Goal: Information Seeking & Learning: Understand process/instructions

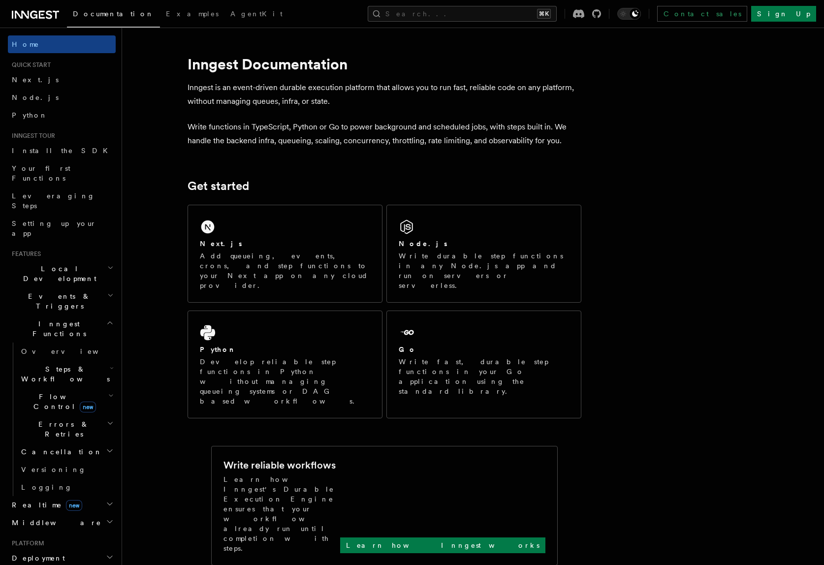
scroll to position [13, 0]
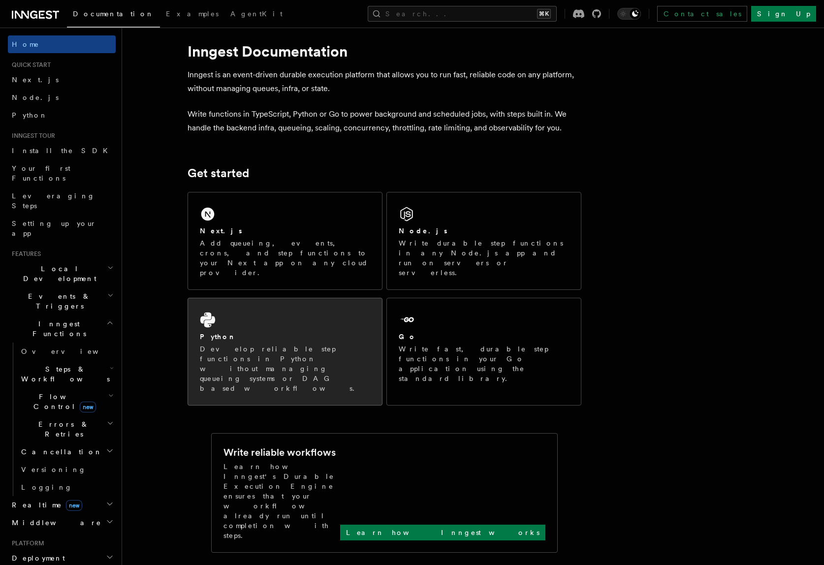
click at [270, 332] on div "Python" at bounding box center [285, 337] width 170 height 10
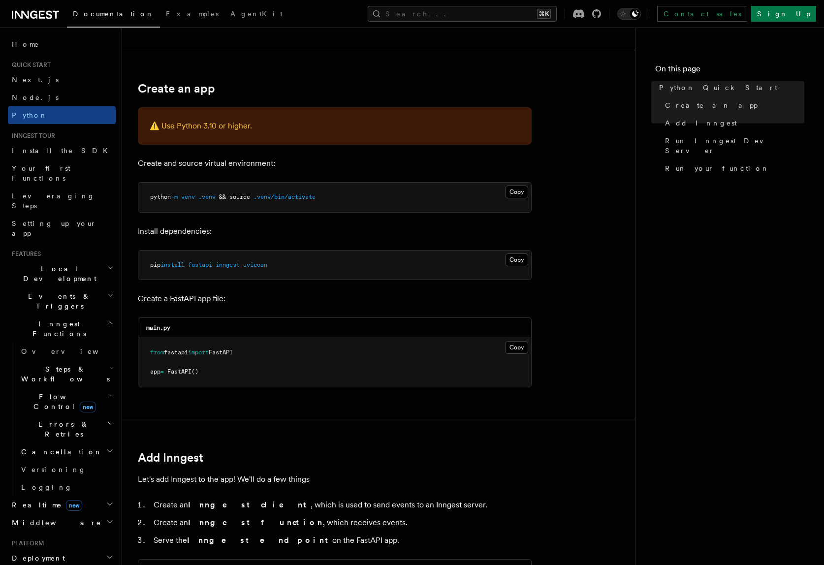
scroll to position [225, 0]
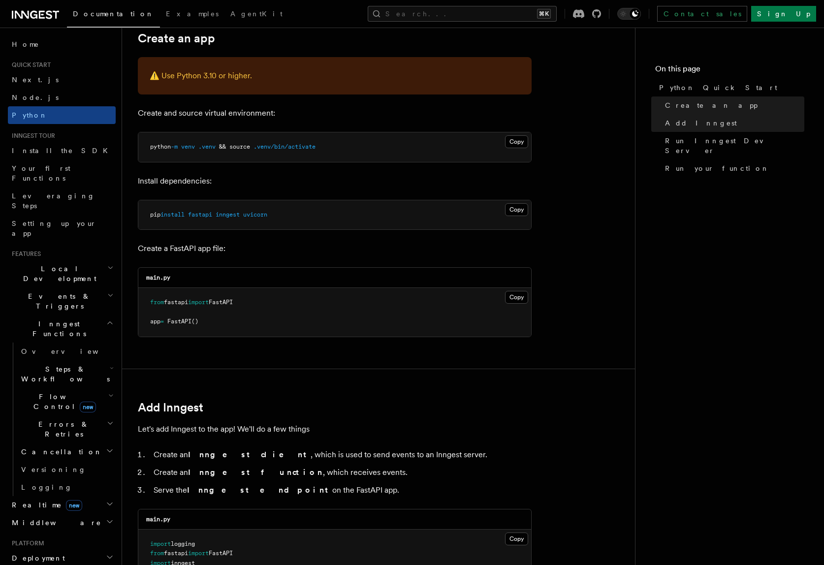
click at [62, 364] on span "Steps & Workflows" at bounding box center [63, 374] width 93 height 20
click at [54, 392] on span "Overview" at bounding box center [81, 397] width 101 height 10
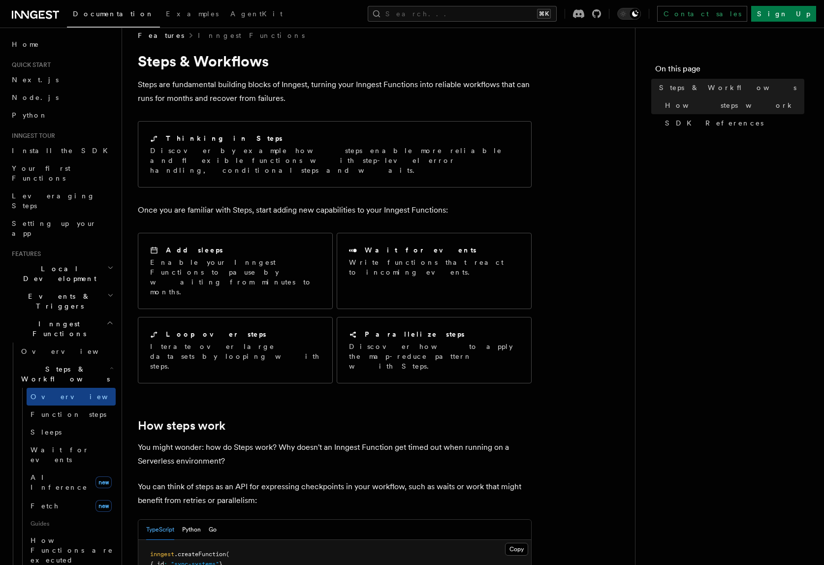
scroll to position [267, 0]
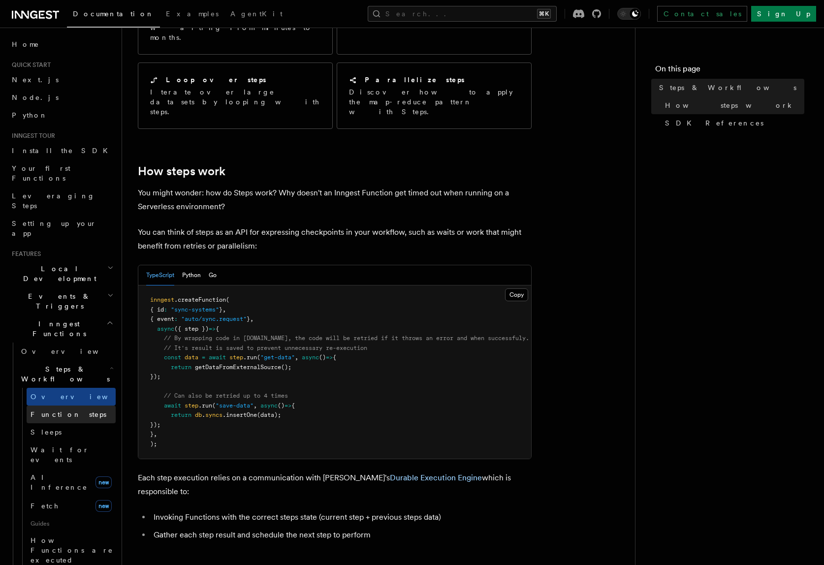
click at [66, 410] on span "Function steps" at bounding box center [69, 414] width 76 height 8
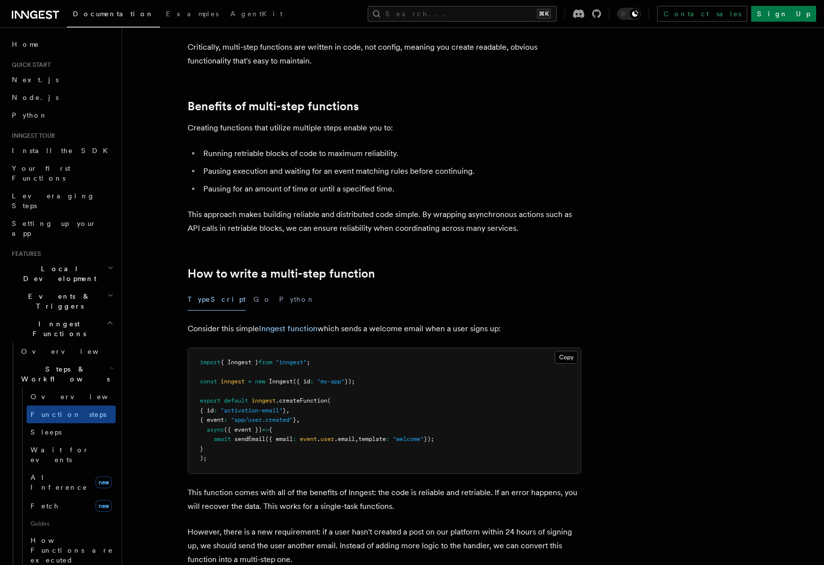
scroll to position [190, 0]
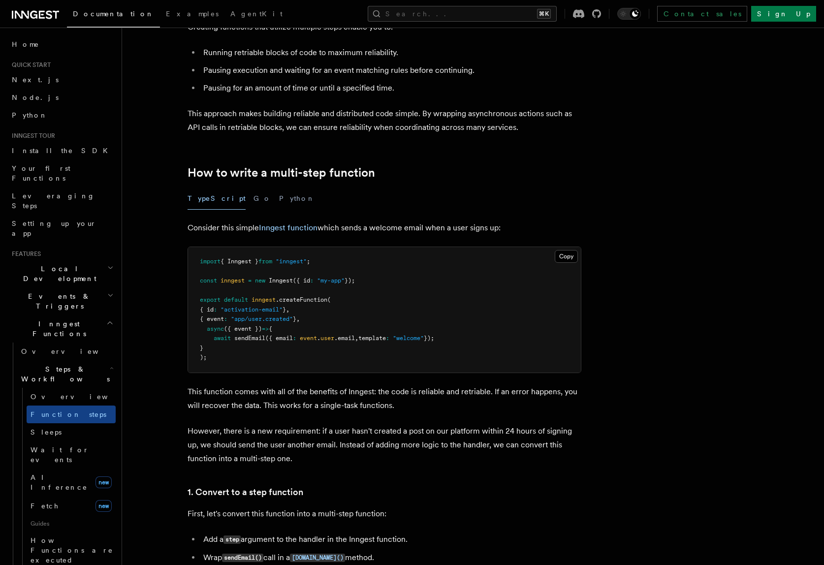
click at [26, 360] on h2 "Steps & Workflows" at bounding box center [66, 374] width 98 height 28
click at [78, 315] on h2 "Inngest Functions" at bounding box center [62, 329] width 108 height 28
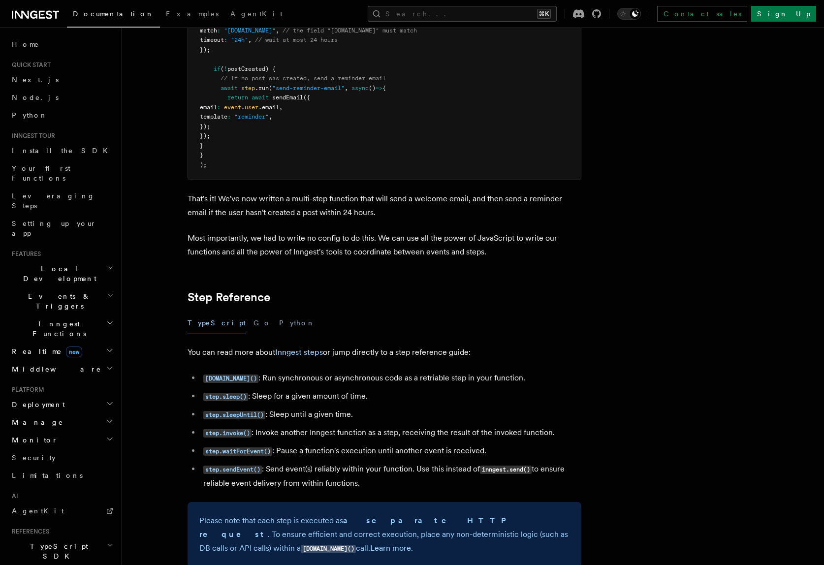
scroll to position [1063, 0]
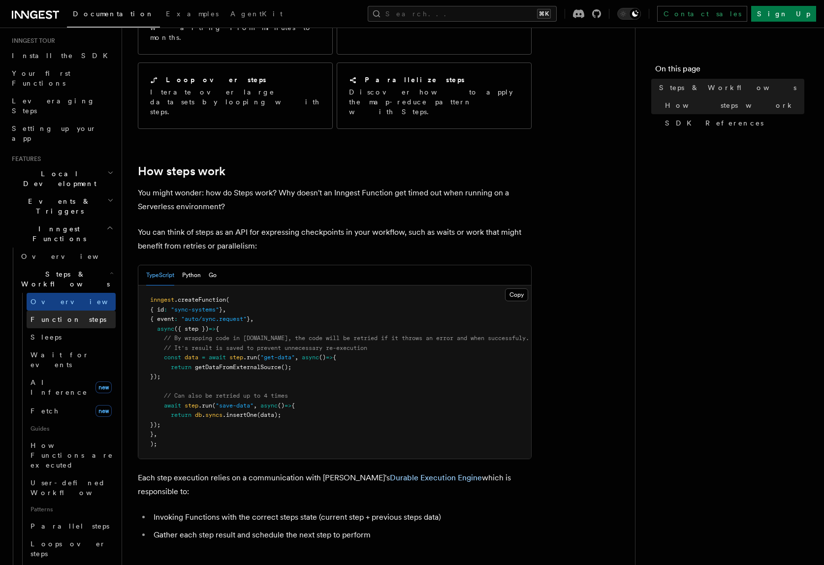
scroll to position [146, 0]
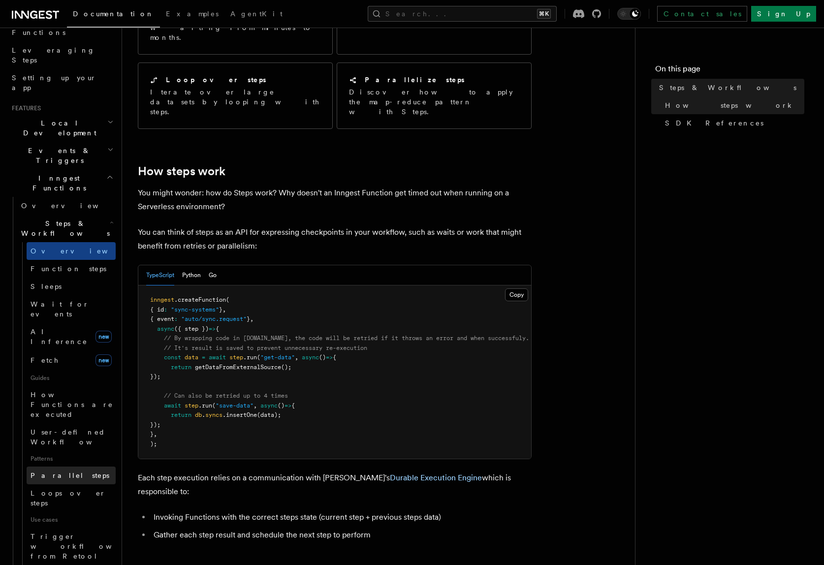
click at [79, 467] on link "Parallel steps" at bounding box center [71, 476] width 89 height 18
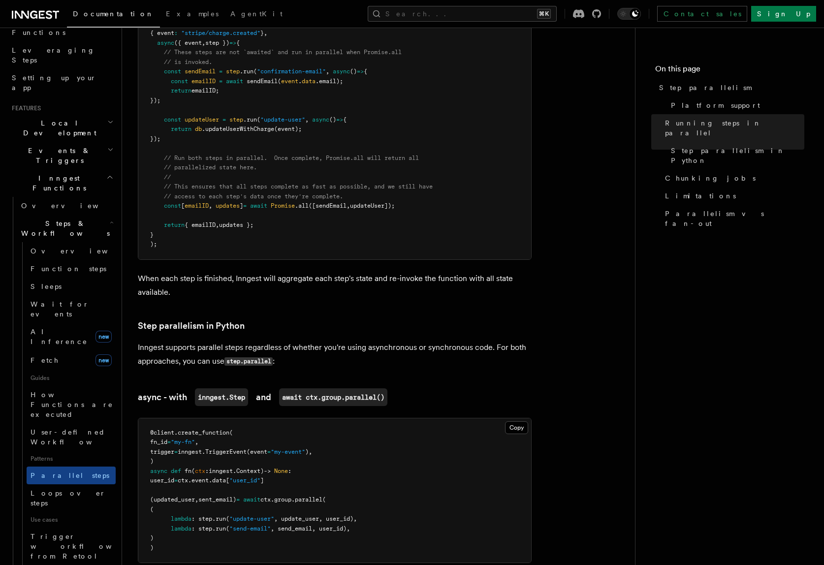
scroll to position [565, 0]
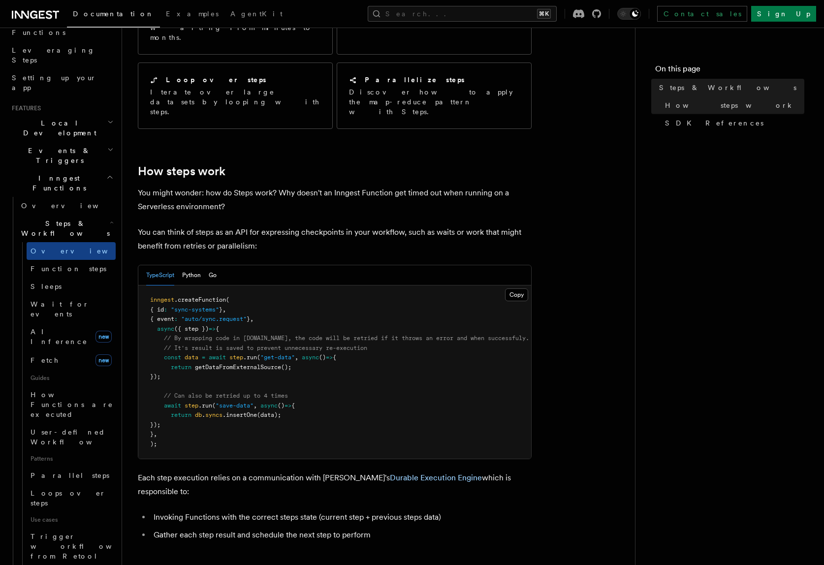
scroll to position [225, 0]
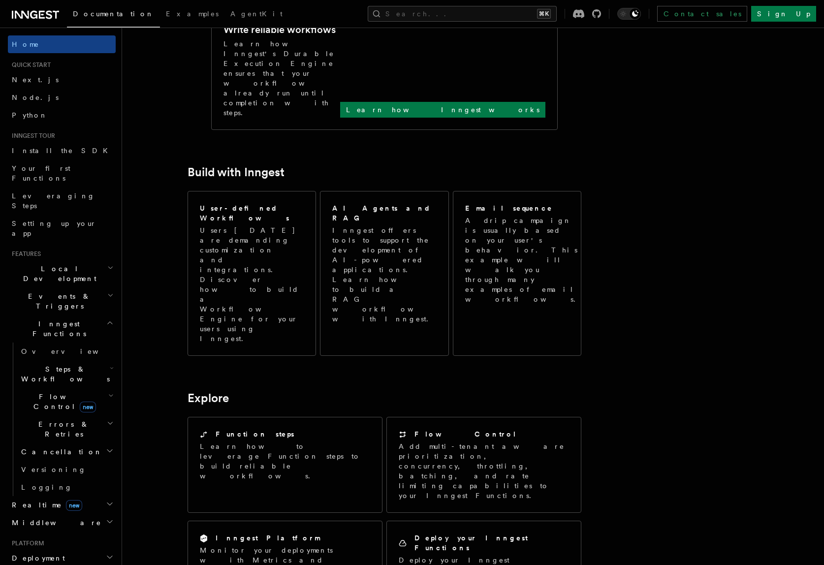
scroll to position [691, 0]
